Goal: Navigation & Orientation: Find specific page/section

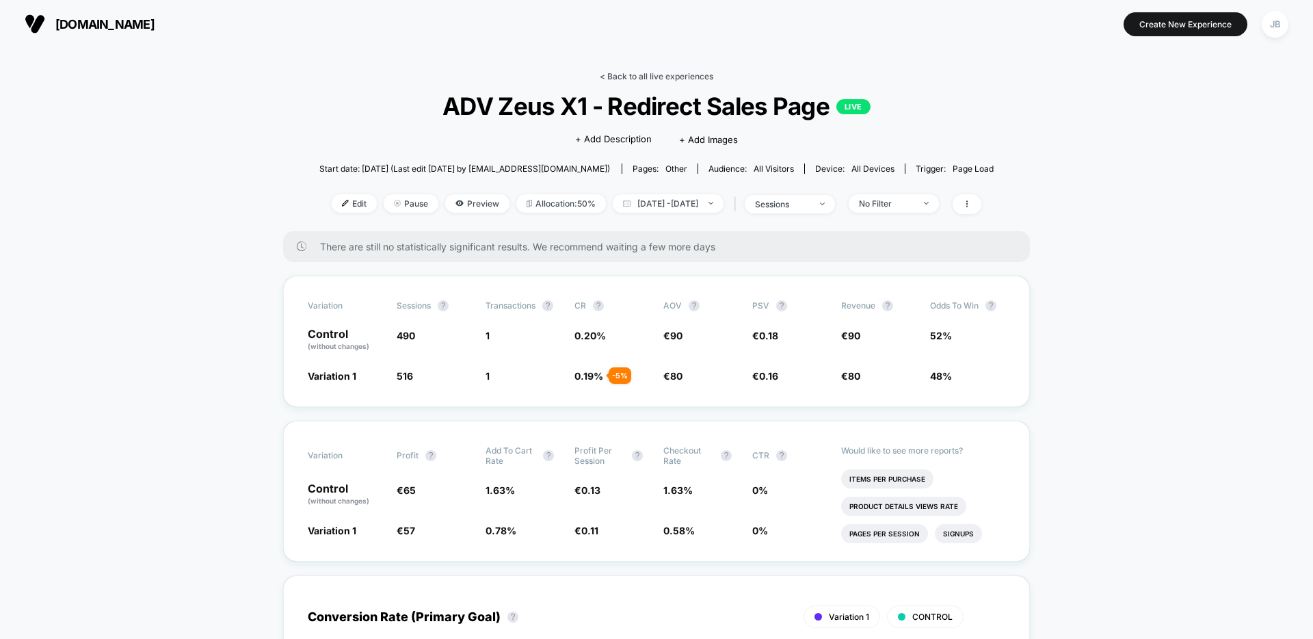
click at [650, 78] on link "< Back to all live experiences" at bounding box center [657, 76] width 114 height 10
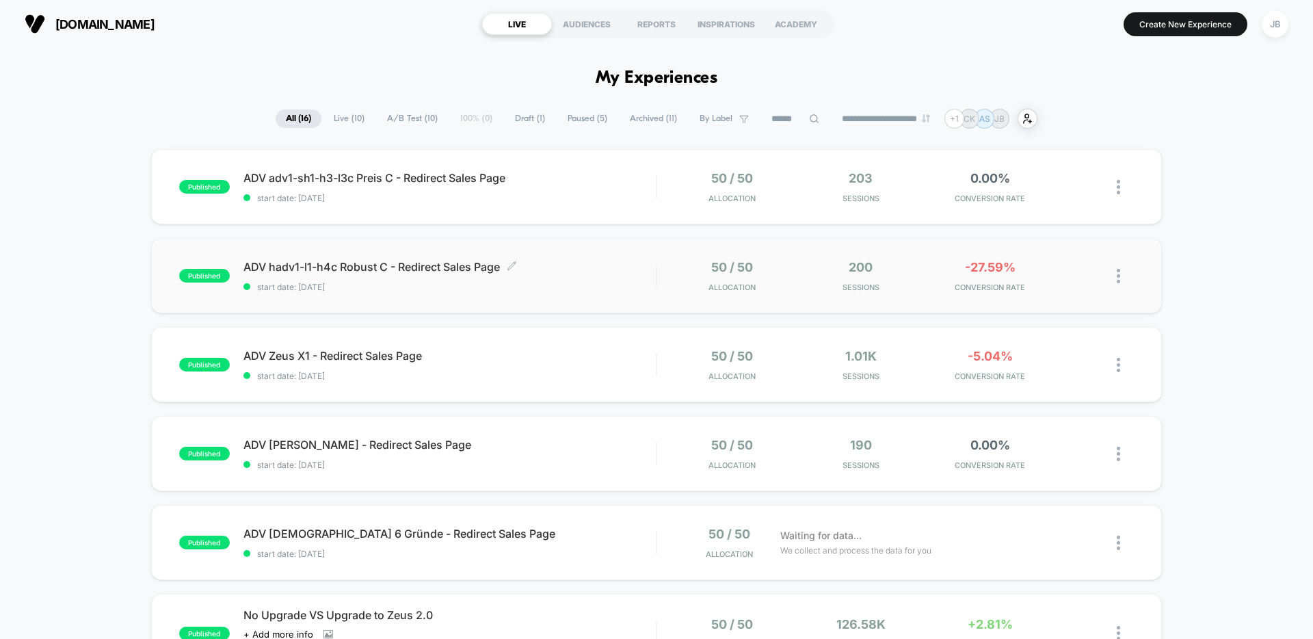
click at [545, 270] on span "ADV hadv1-l1-h4c Robust C - Redirect Sales Page Click to edit experience details" at bounding box center [450, 267] width 413 height 14
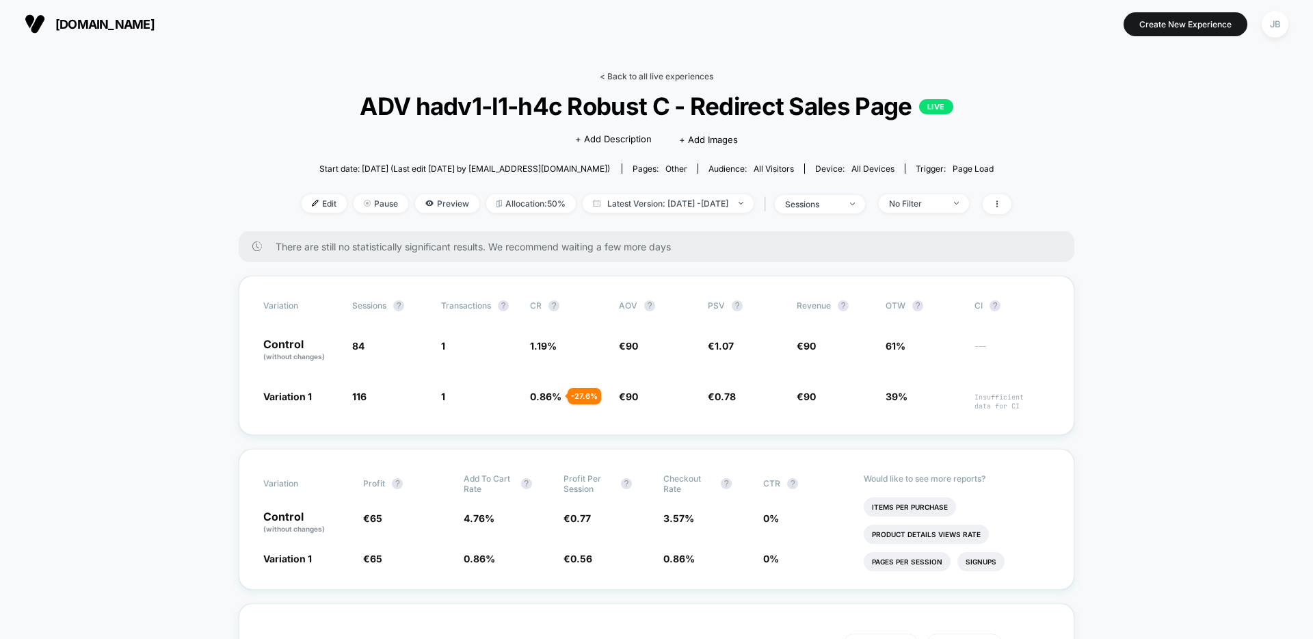
click at [614, 79] on link "< Back to all live experiences" at bounding box center [657, 76] width 114 height 10
